Goal: Information Seeking & Learning: Find specific fact

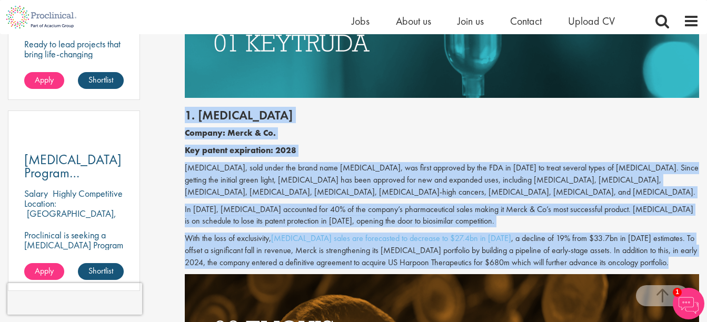
scroll to position [881, 0]
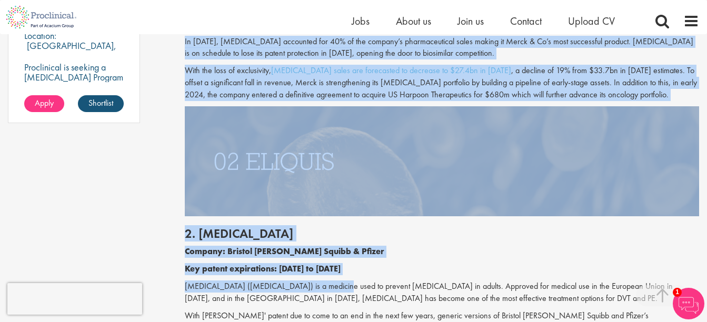
drag, startPoint x: 186, startPoint y: 189, endPoint x: 328, endPoint y: 279, distance: 168.4
drag, startPoint x: 328, startPoint y: 279, endPoint x: 302, endPoint y: 258, distance: 34.0
click at [302, 258] on p "Company: Bristol [PERSON_NAME] Squibb & Pfizer" at bounding box center [442, 252] width 514 height 12
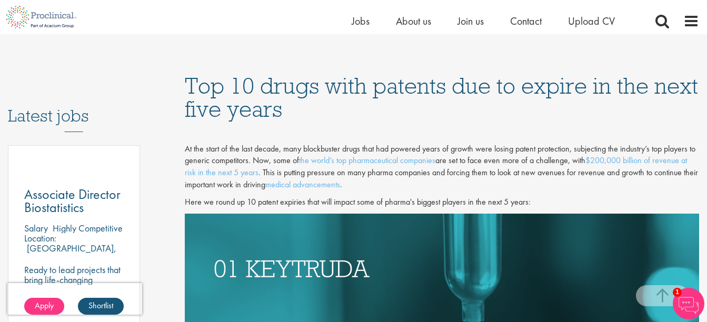
scroll to position [488, 0]
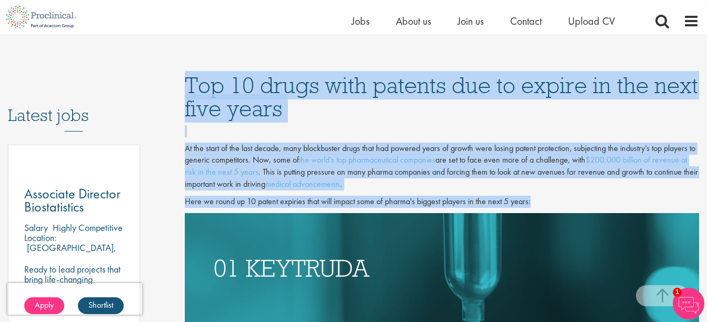
drag, startPoint x: 190, startPoint y: 86, endPoint x: 363, endPoint y: 278, distance: 258.3
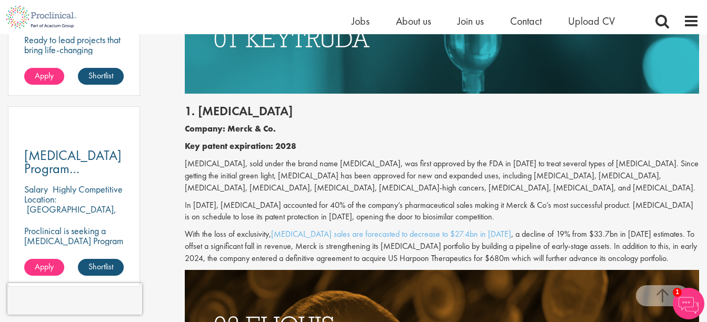
scroll to position [718, 0]
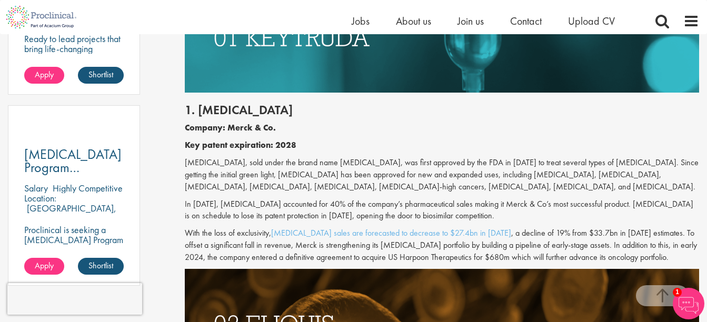
click at [320, 189] on p "[MEDICAL_DATA], sold under the brand name [MEDICAL_DATA], was first approved by…" at bounding box center [442, 175] width 514 height 36
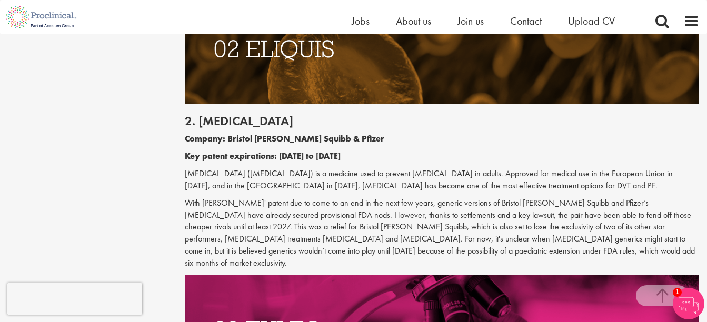
scroll to position [994, 0]
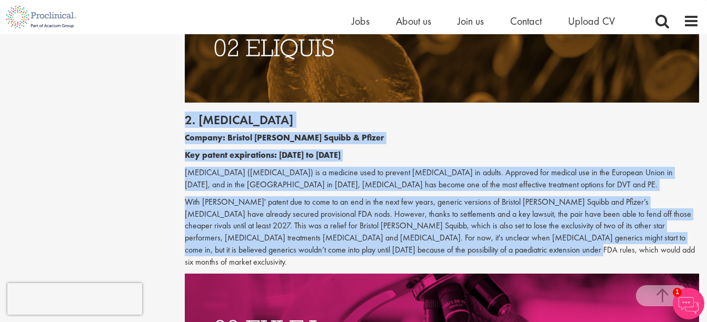
drag, startPoint x: 184, startPoint y: 122, endPoint x: 510, endPoint y: 247, distance: 349.3
click at [510, 247] on div "2. [MEDICAL_DATA] Company: Bristol [PERSON_NAME] Squibb & Pfizer Key patent exp…" at bounding box center [442, 188] width 530 height 171
copy div "5. Loremip Dolorsi: Ametcon Adipi Elitse & Doeius Tem incidi utlaboreetd: 1502 …"
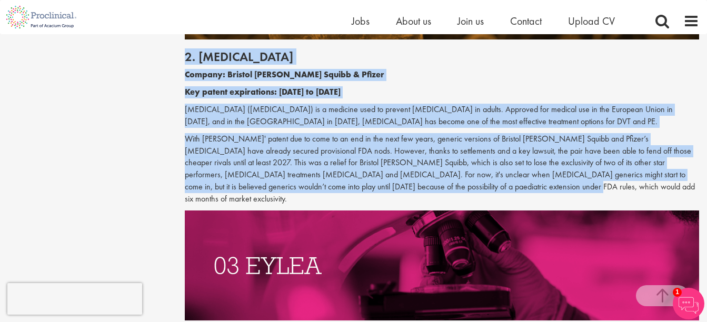
scroll to position [1058, 0]
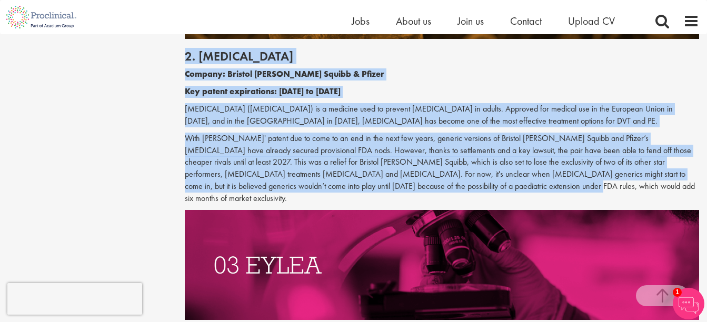
click at [470, 163] on p "With [PERSON_NAME]' patent due to come to an end in the next few years, generic…" at bounding box center [442, 169] width 514 height 72
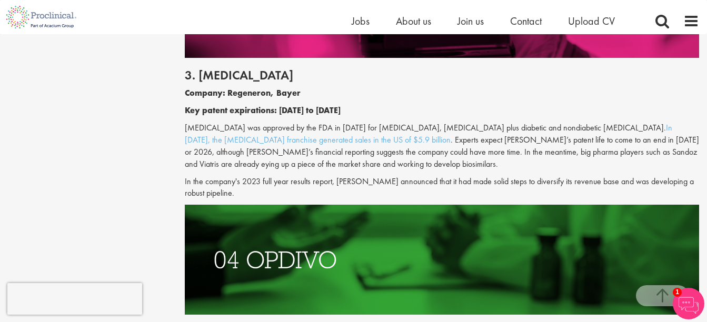
scroll to position [1451, 0]
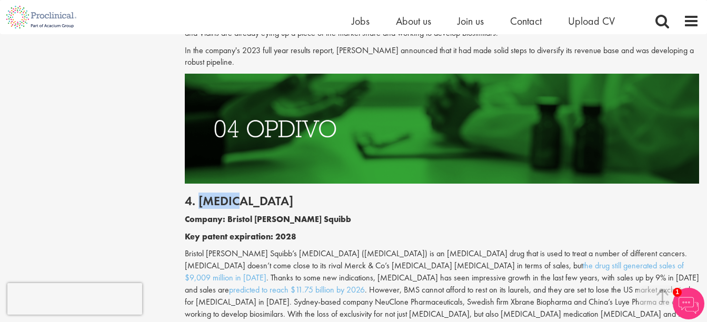
drag, startPoint x: 197, startPoint y: 191, endPoint x: 267, endPoint y: 189, distance: 70.0
click at [267, 194] on h2 "4. [MEDICAL_DATA]" at bounding box center [442, 201] width 514 height 14
copy h2 "[MEDICAL_DATA]"
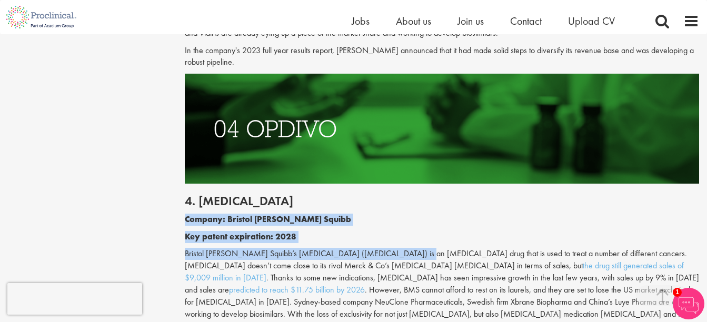
drag, startPoint x: 187, startPoint y: 205, endPoint x: 409, endPoint y: 238, distance: 225.0
click at [409, 238] on div "4. [MEDICAL_DATA] Company: Bristol [PERSON_NAME] Squibb Key patent expiration: …" at bounding box center [442, 267] width 530 height 166
copy div "Company: Bristol [PERSON_NAME] Squibb Key patent expiration: 2028 Bristol [PERS…"
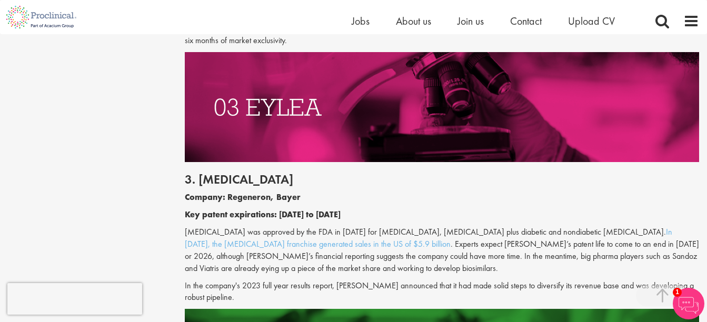
scroll to position [1217, 0]
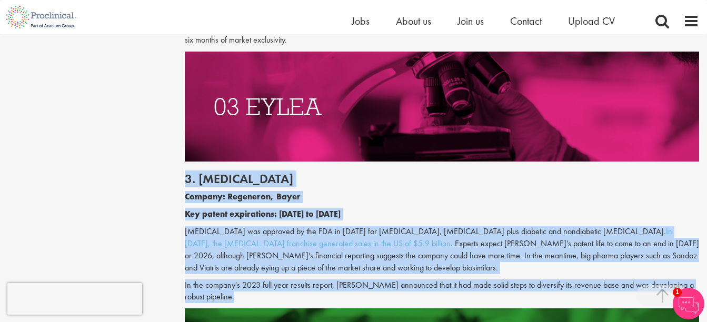
drag, startPoint x: 187, startPoint y: 167, endPoint x: 438, endPoint y: 284, distance: 276.8
click at [438, 284] on div "3. [MEDICAL_DATA] Company: Regeneron, Bayer Key patent expirations: [DATE] to […" at bounding box center [442, 235] width 530 height 147
copy div "3. [MEDICAL_DATA] Company: Regeneron, Bayer Key patent expirations: [DATE] to […"
click at [464, 245] on p "[MEDICAL_DATA] was approved by the FDA in [DATE] for [MEDICAL_DATA], [MEDICAL_D…" at bounding box center [442, 250] width 514 height 48
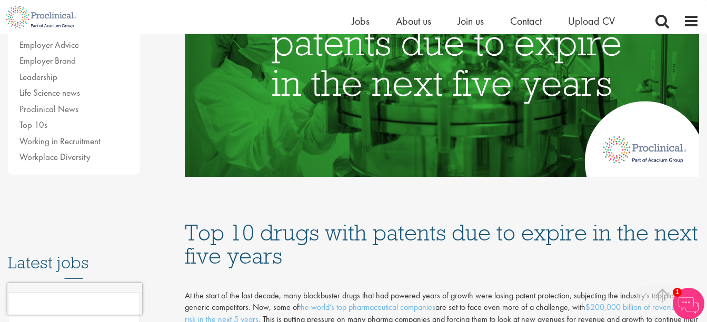
scroll to position [341, 0]
